Goal: Information Seeking & Learning: Check status

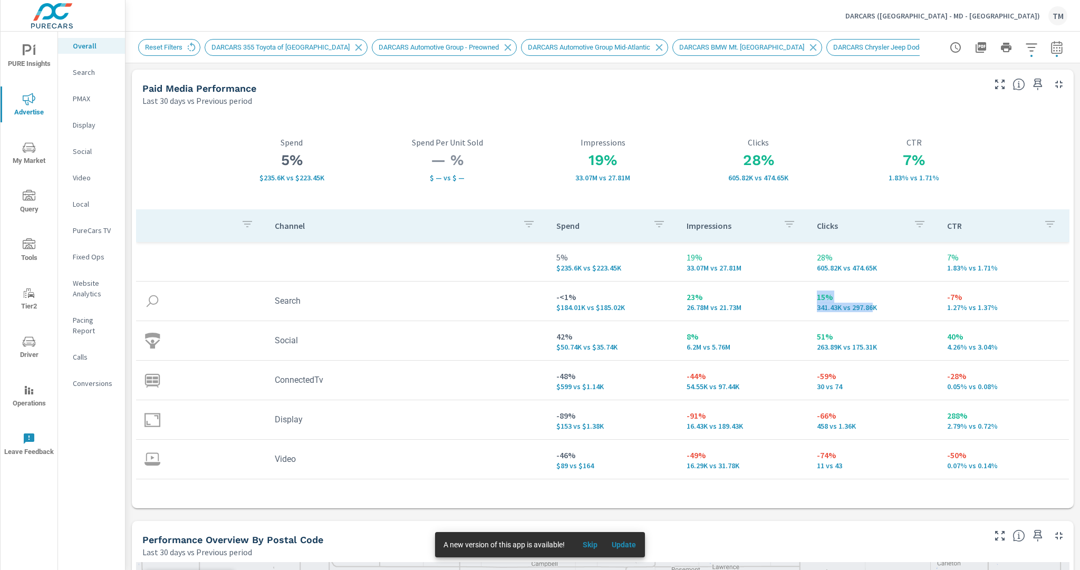
drag, startPoint x: 811, startPoint y: 297, endPoint x: 869, endPoint y: 310, distance: 59.4
click at [869, 310] on td "15% 341.43K vs 297.86K" at bounding box center [874, 301] width 130 height 38
click at [871, 308] on p "341.43K vs 297.86K" at bounding box center [873, 307] width 113 height 8
drag, startPoint x: 875, startPoint y: 311, endPoint x: 807, endPoint y: 297, distance: 69.8
click at [809, 297] on td "15% 341.43K vs 297.86K" at bounding box center [874, 301] width 130 height 38
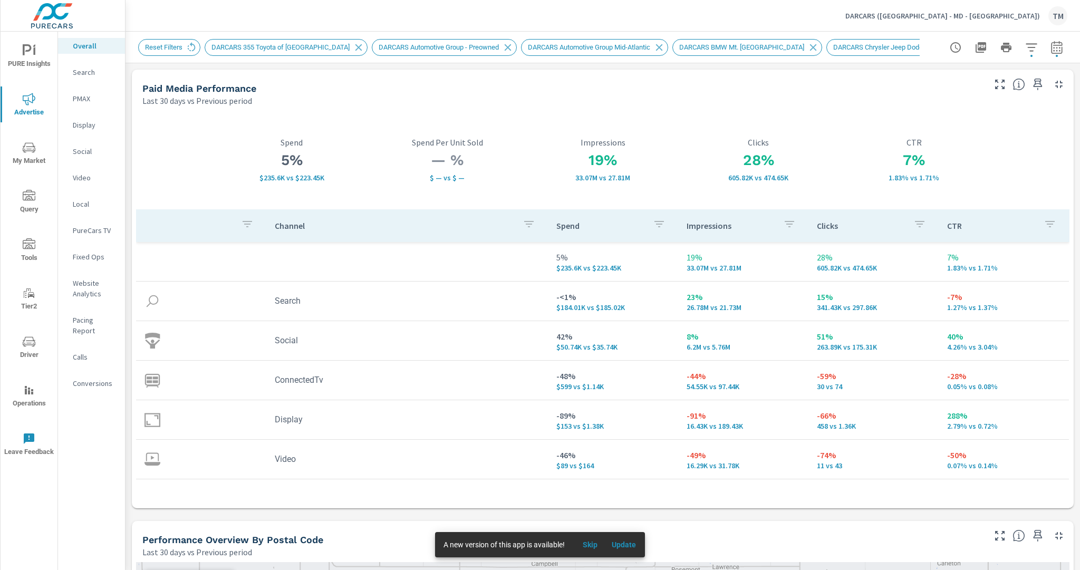
click at [748, 301] on p "23%" at bounding box center [743, 297] width 113 height 13
drag, startPoint x: 804, startPoint y: 295, endPoint x: 844, endPoint y: 303, distance: 40.9
click at [844, 303] on td "15% 341.43K vs 297.86K" at bounding box center [874, 301] width 130 height 38
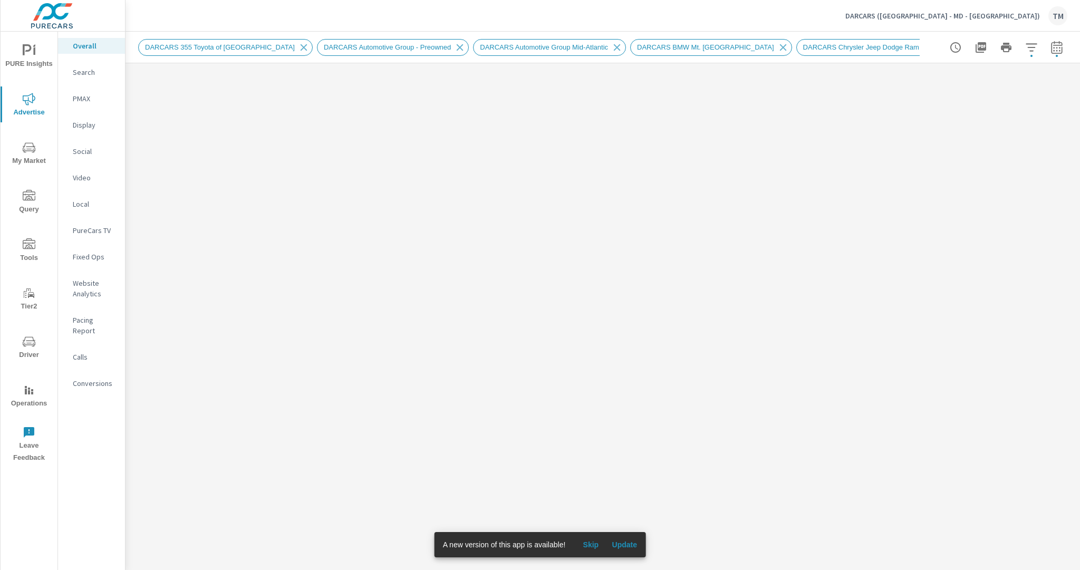
click at [593, 542] on span "Skip" at bounding box center [590, 544] width 25 height 9
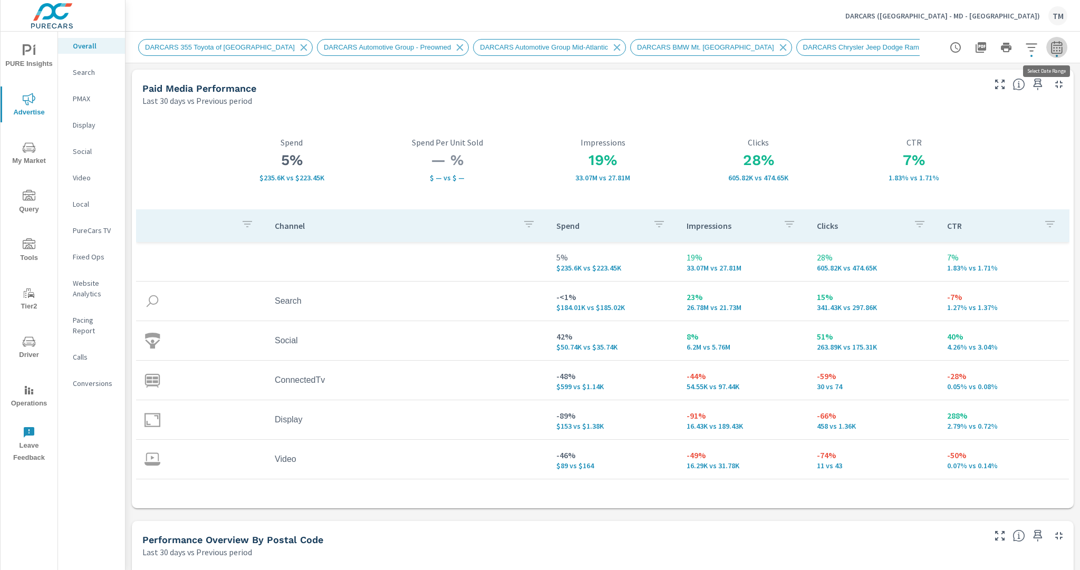
click at [1051, 49] on icon "button" at bounding box center [1057, 47] width 13 height 13
select select "Last 30 days"
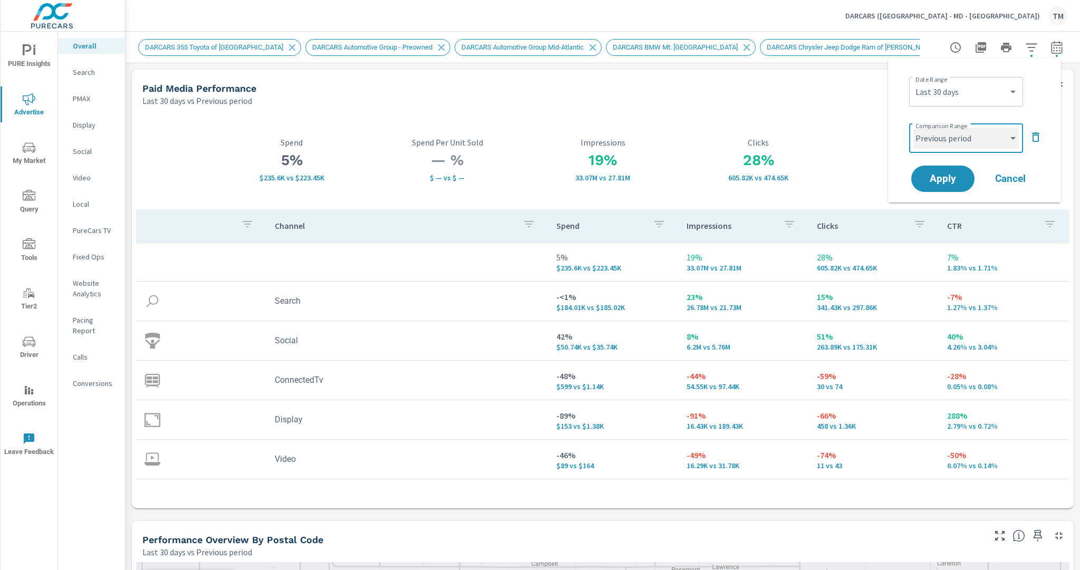
click at [944, 141] on select "Custom Previous period Previous month Previous year" at bounding box center [965, 138] width 105 height 21
click at [913, 128] on select "Custom Previous period Previous month Previous year" at bounding box center [965, 138] width 105 height 21
select select "Previous year"
click at [948, 184] on span "Apply" at bounding box center [942, 179] width 43 height 10
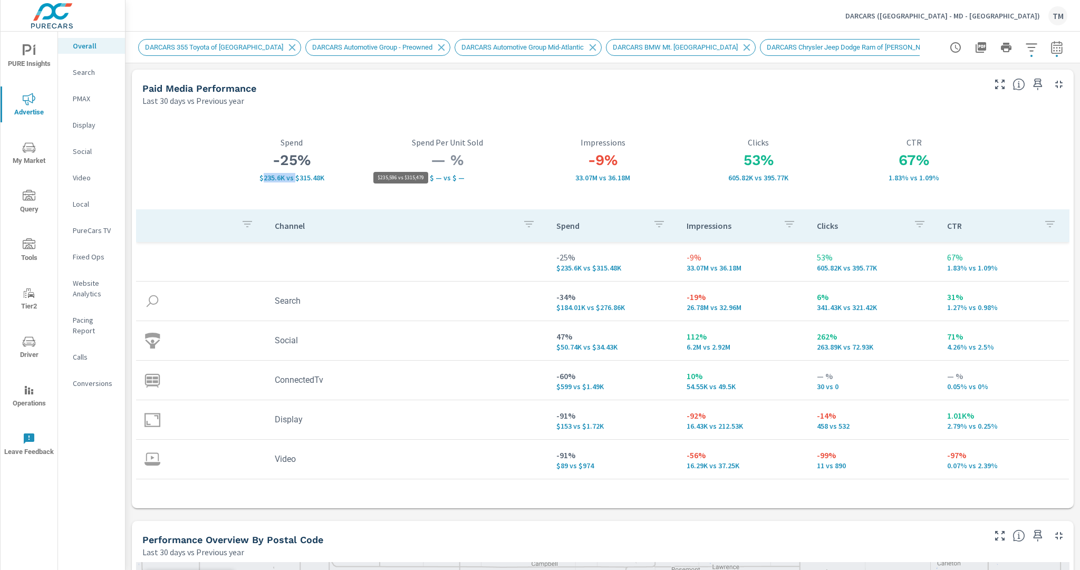
drag, startPoint x: 262, startPoint y: 179, endPoint x: 294, endPoint y: 178, distance: 32.2
click at [295, 179] on p "$235.6K vs $315.48K" at bounding box center [292, 178] width 156 height 8
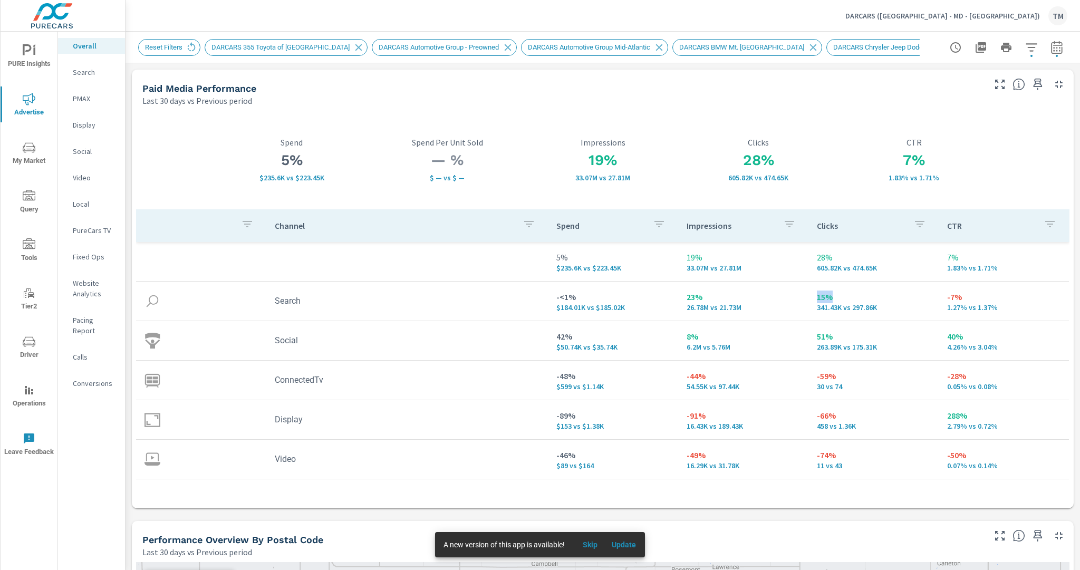
click at [1012, 18] on p "DARCARS ([GEOGRAPHIC_DATA] - MD - [GEOGRAPHIC_DATA])" at bounding box center [942, 15] width 195 height 9
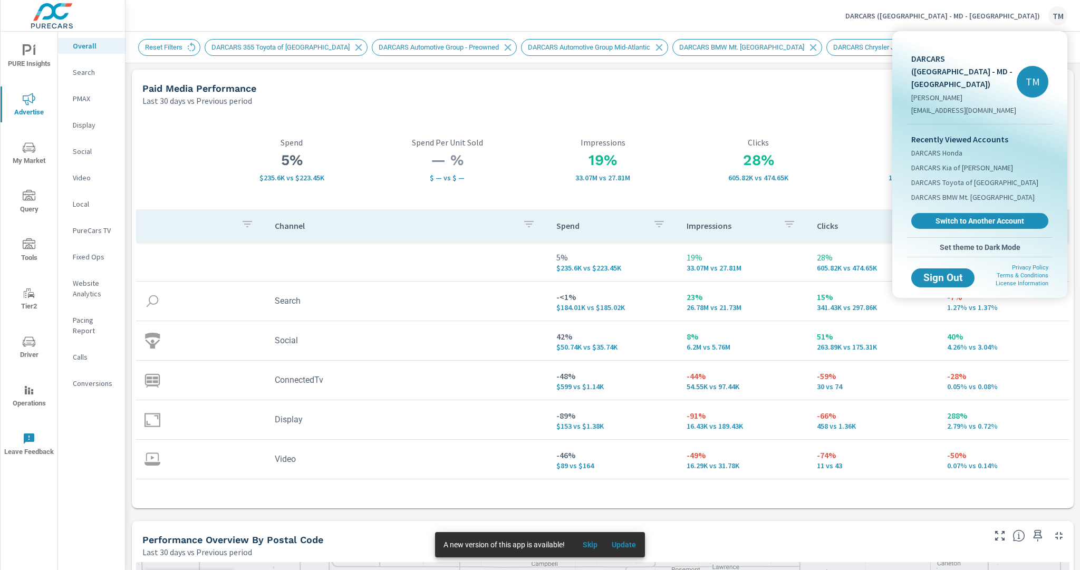
click at [1011, 14] on div at bounding box center [540, 285] width 1080 height 570
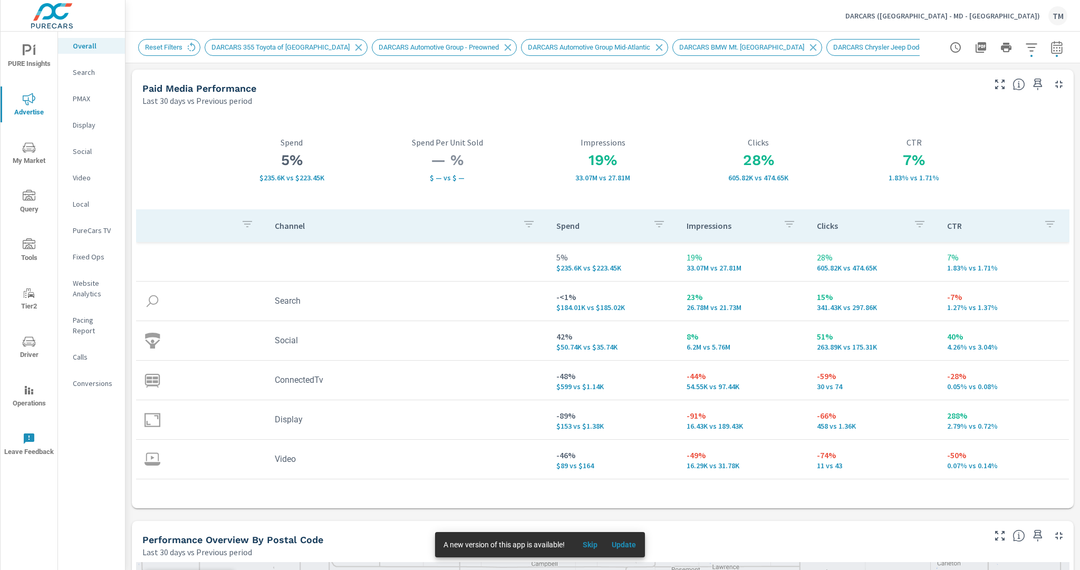
click at [1010, 14] on p "DARCARS ([GEOGRAPHIC_DATA] - MD - [GEOGRAPHIC_DATA])" at bounding box center [942, 15] width 195 height 9
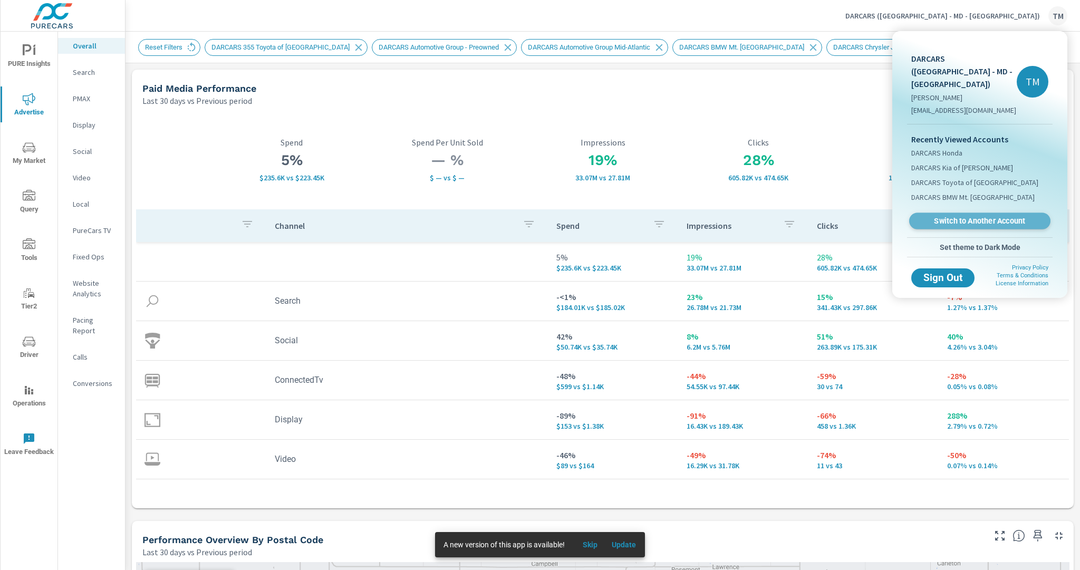
click at [1007, 216] on span "Switch to Another Account" at bounding box center [979, 221] width 129 height 10
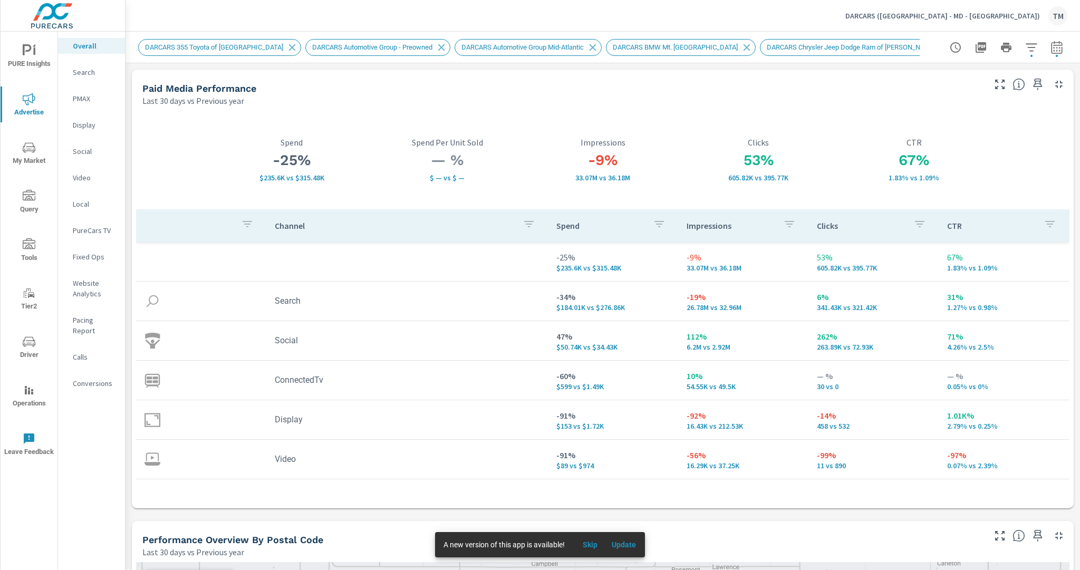
click at [593, 547] on span "Skip" at bounding box center [590, 544] width 25 height 9
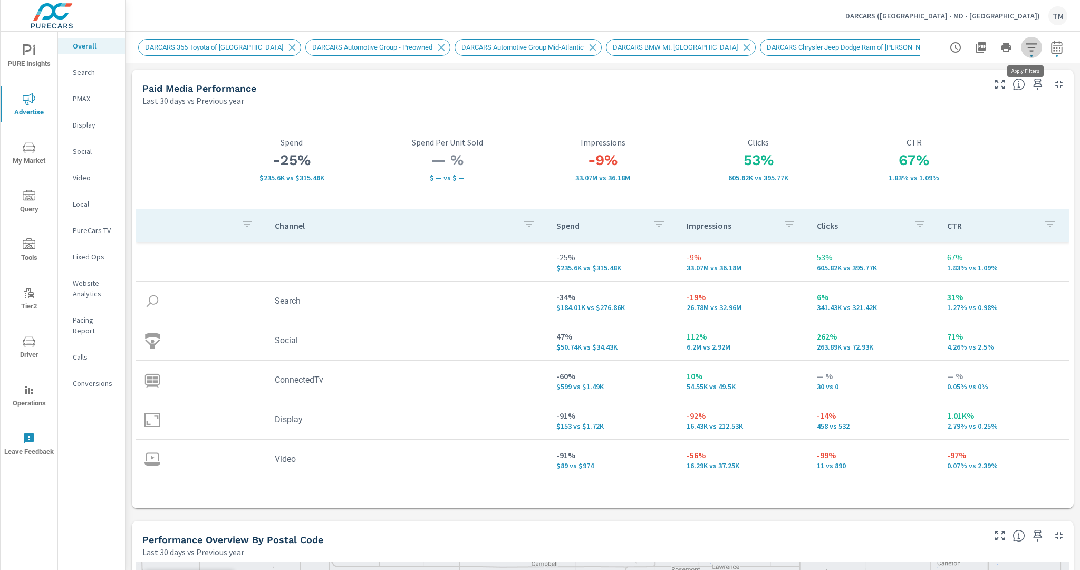
click at [1031, 50] on icon "button" at bounding box center [1031, 47] width 13 height 13
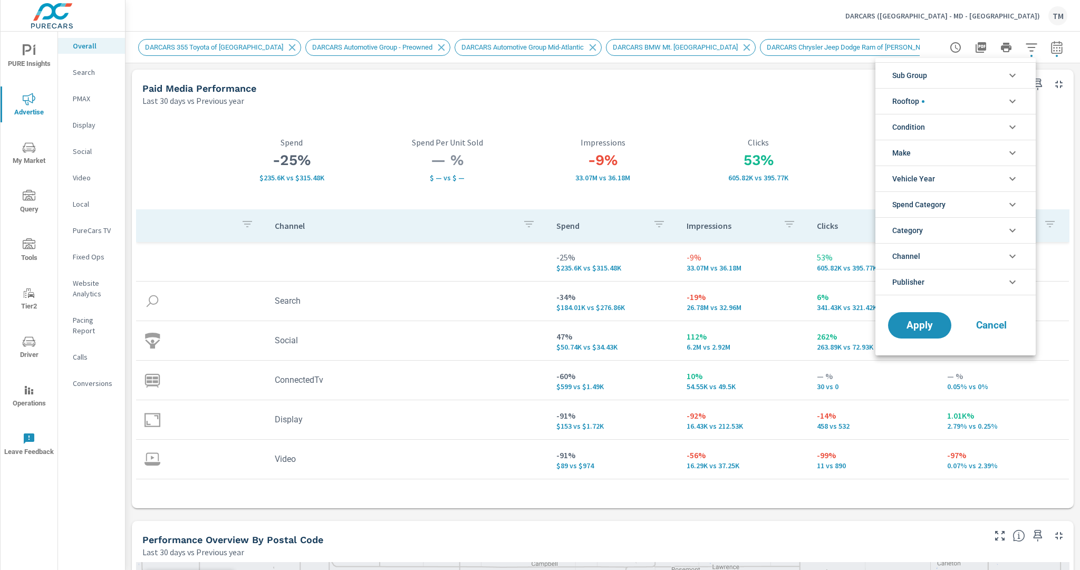
scroll to position [107, 0]
click at [960, 95] on li "Rooftop" at bounding box center [955, 101] width 160 height 26
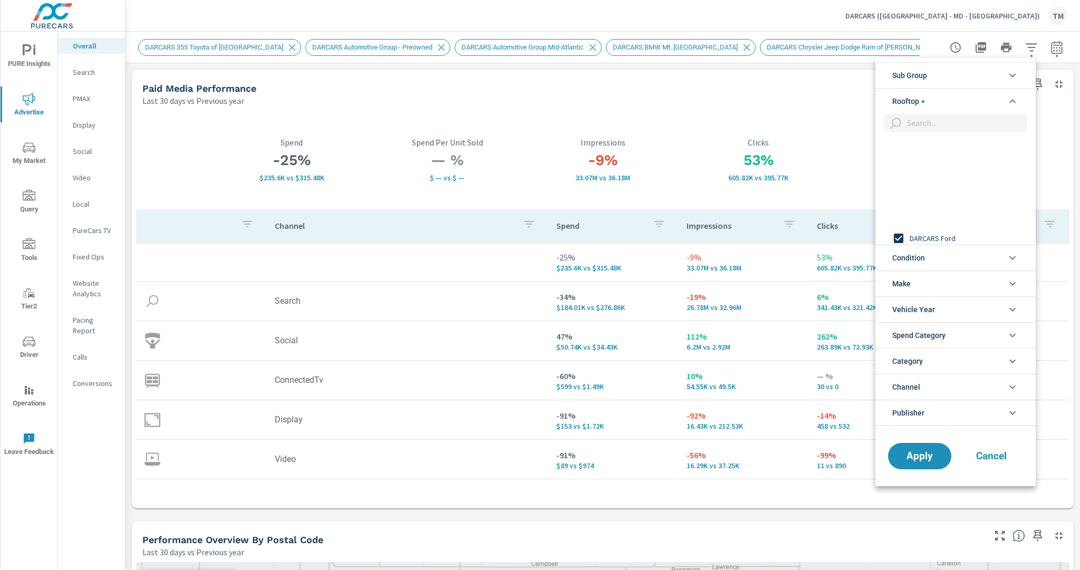
scroll to position [114, 0]
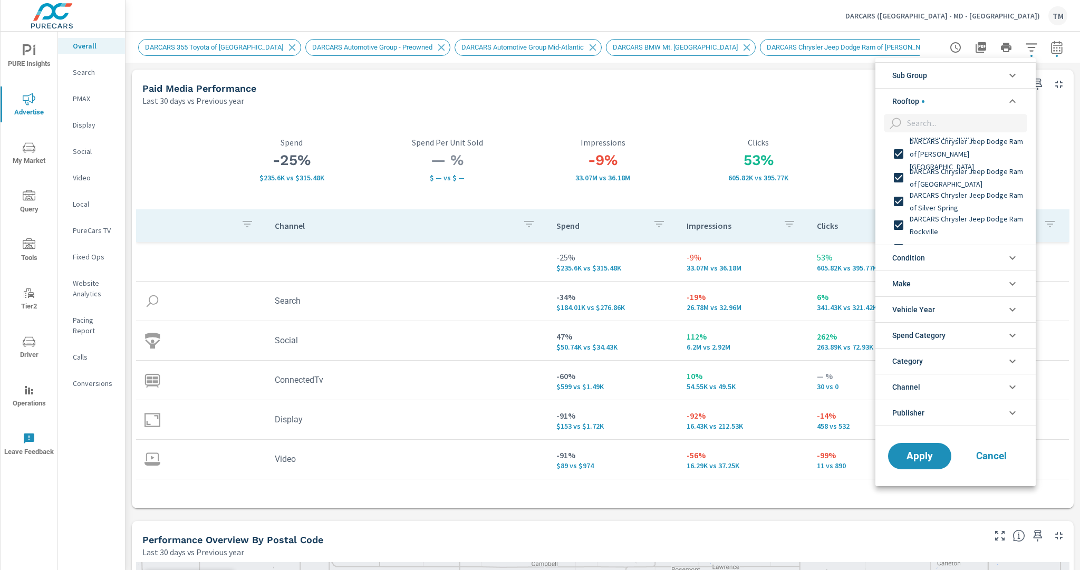
click at [444, 89] on div at bounding box center [540, 285] width 1080 height 570
